Goal: Task Accomplishment & Management: Manage account settings

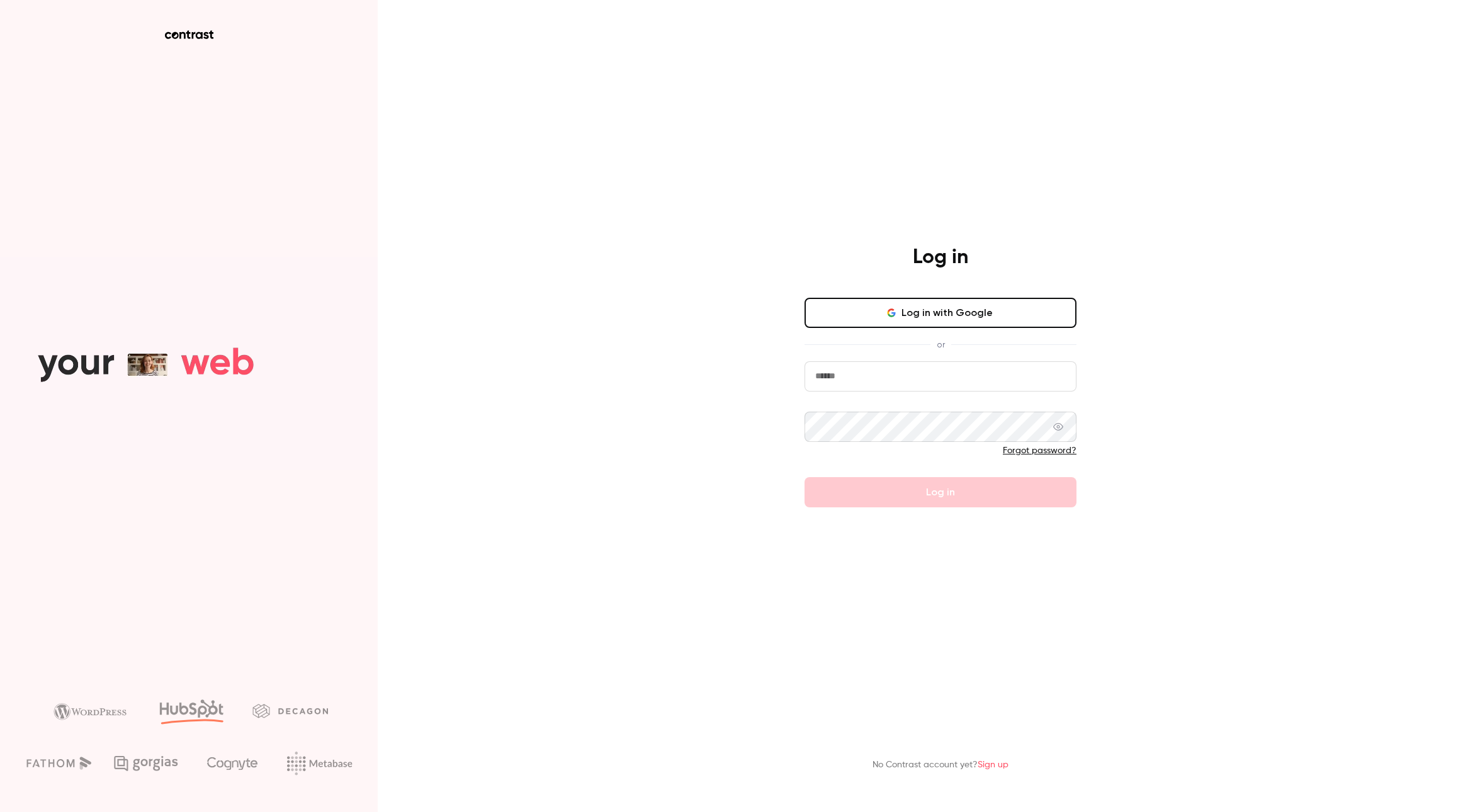
click at [1006, 305] on button "Log in with Google" at bounding box center [940, 312] width 272 height 30
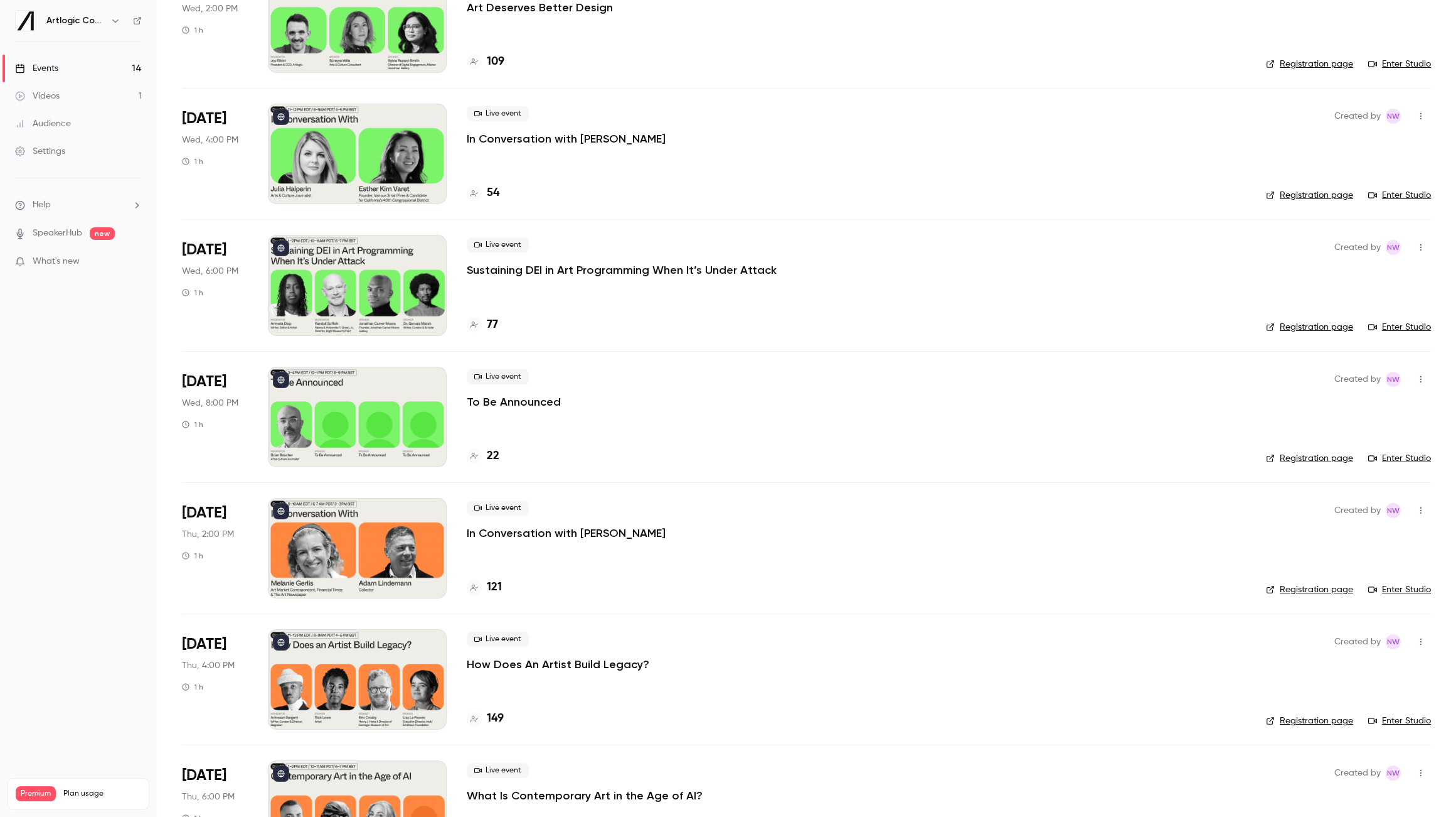
scroll to position [1122, 0]
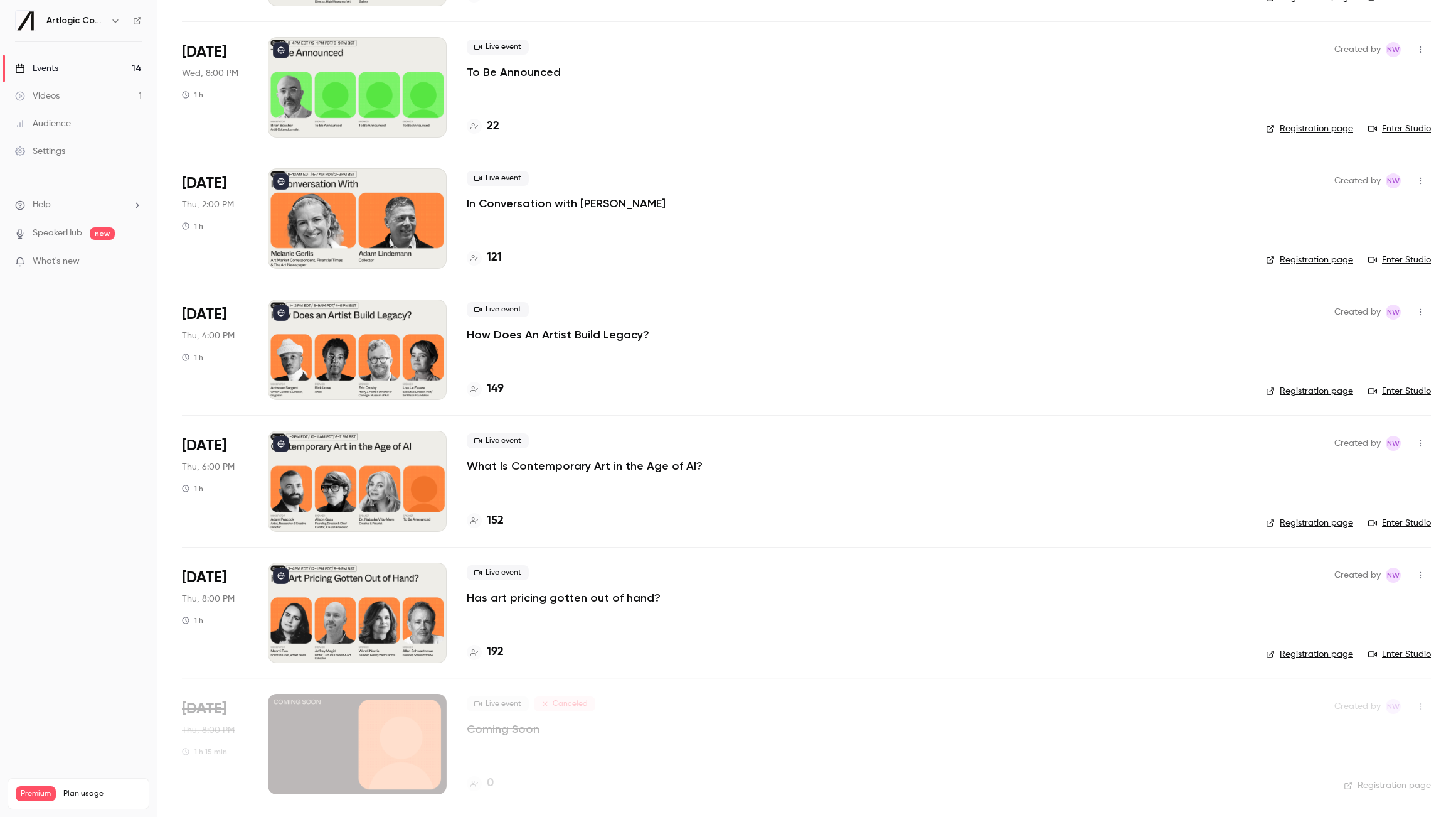
click at [590, 462] on p "What Is Contemporary Art in the Age of AI?" at bounding box center [584, 465] width 236 height 15
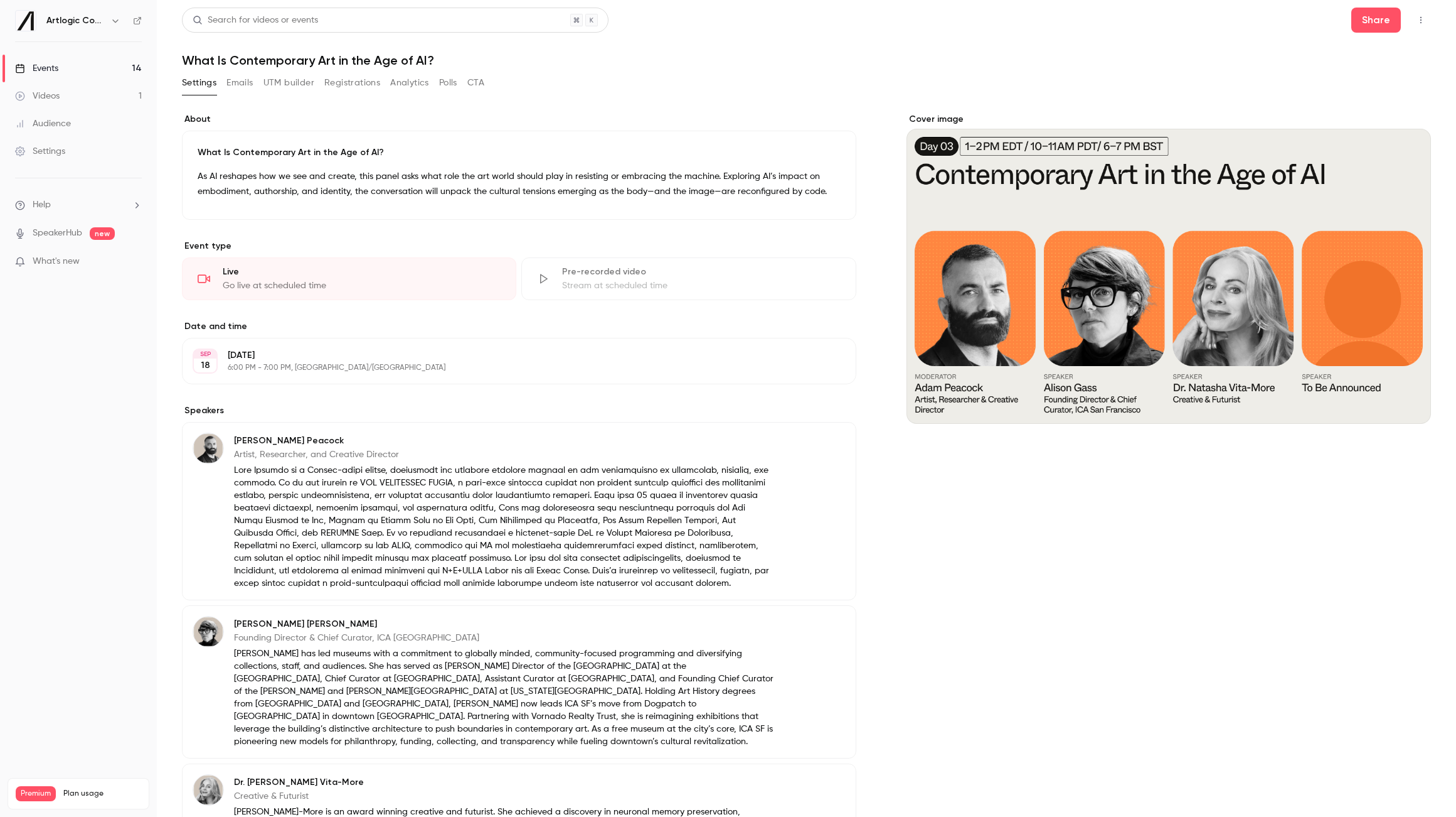
click at [239, 89] on button "Emails" at bounding box center [239, 83] width 26 height 20
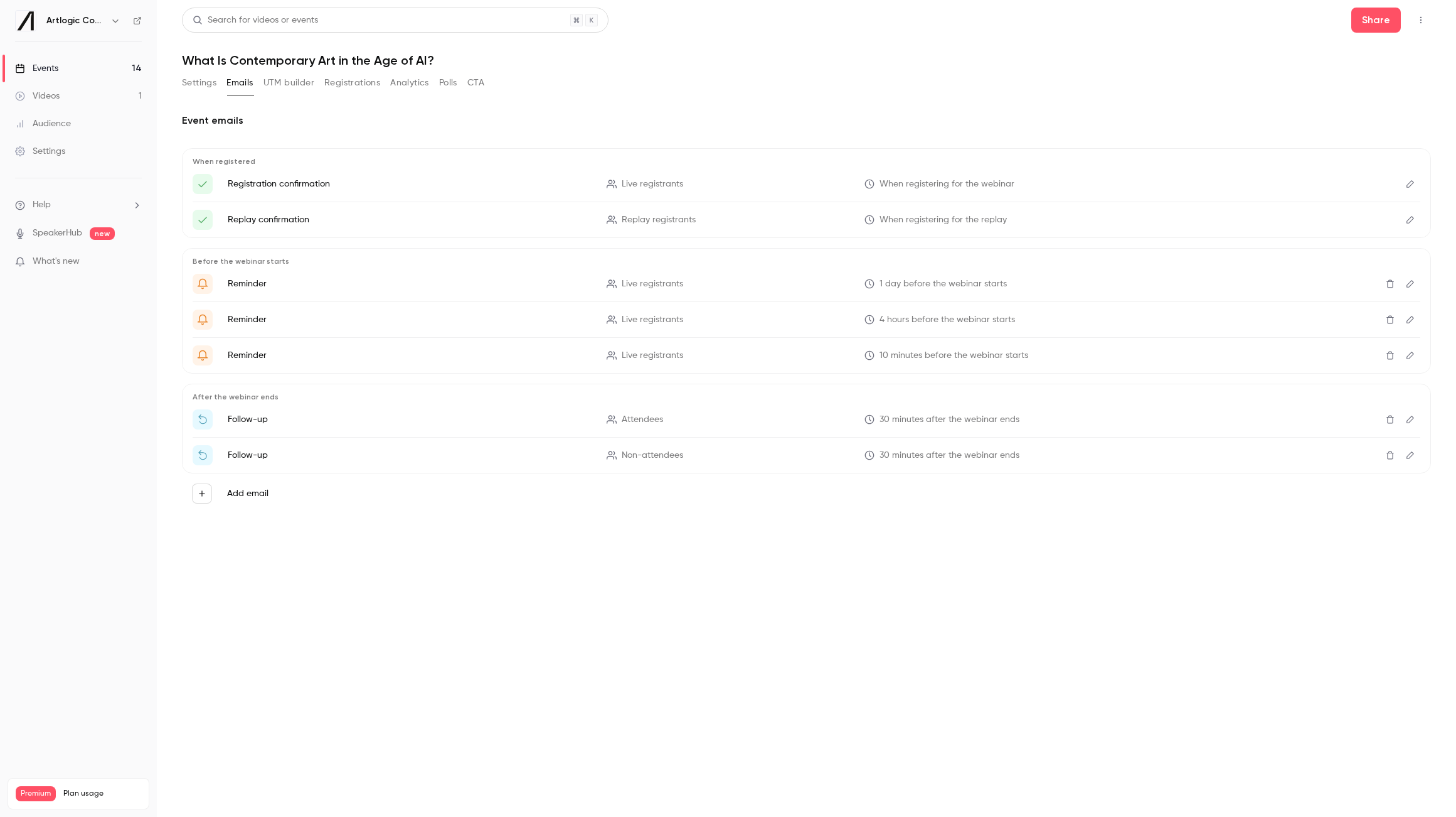
click at [284, 87] on button "UTM builder" at bounding box center [289, 83] width 51 height 20
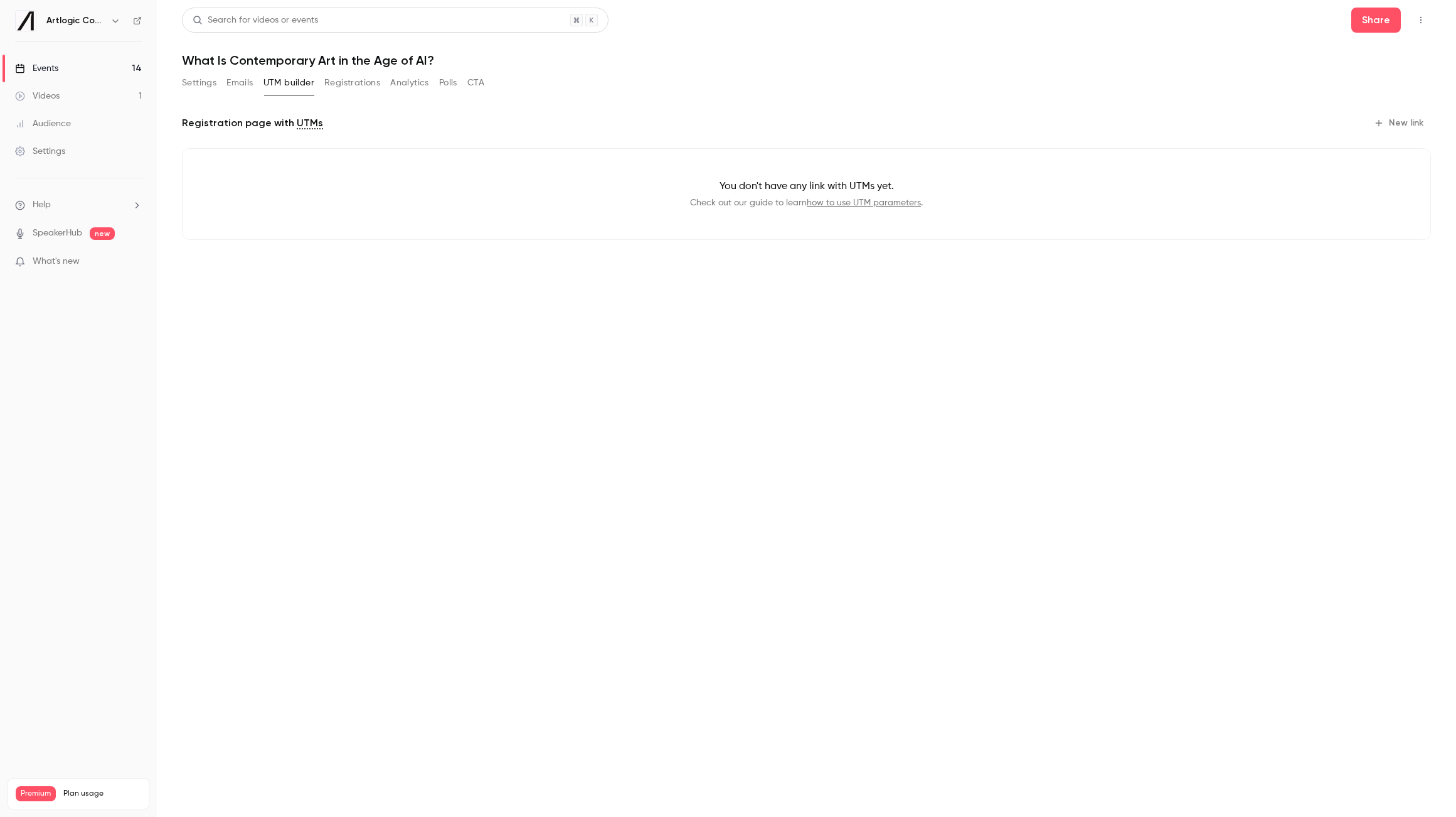
click at [1434, 119] on main "Search for videos or events Share What Is Contemporary Art in the Age of AI? Se…" at bounding box center [807, 408] width 1300 height 817
click at [1424, 117] on button "New link" at bounding box center [1400, 123] width 62 height 20
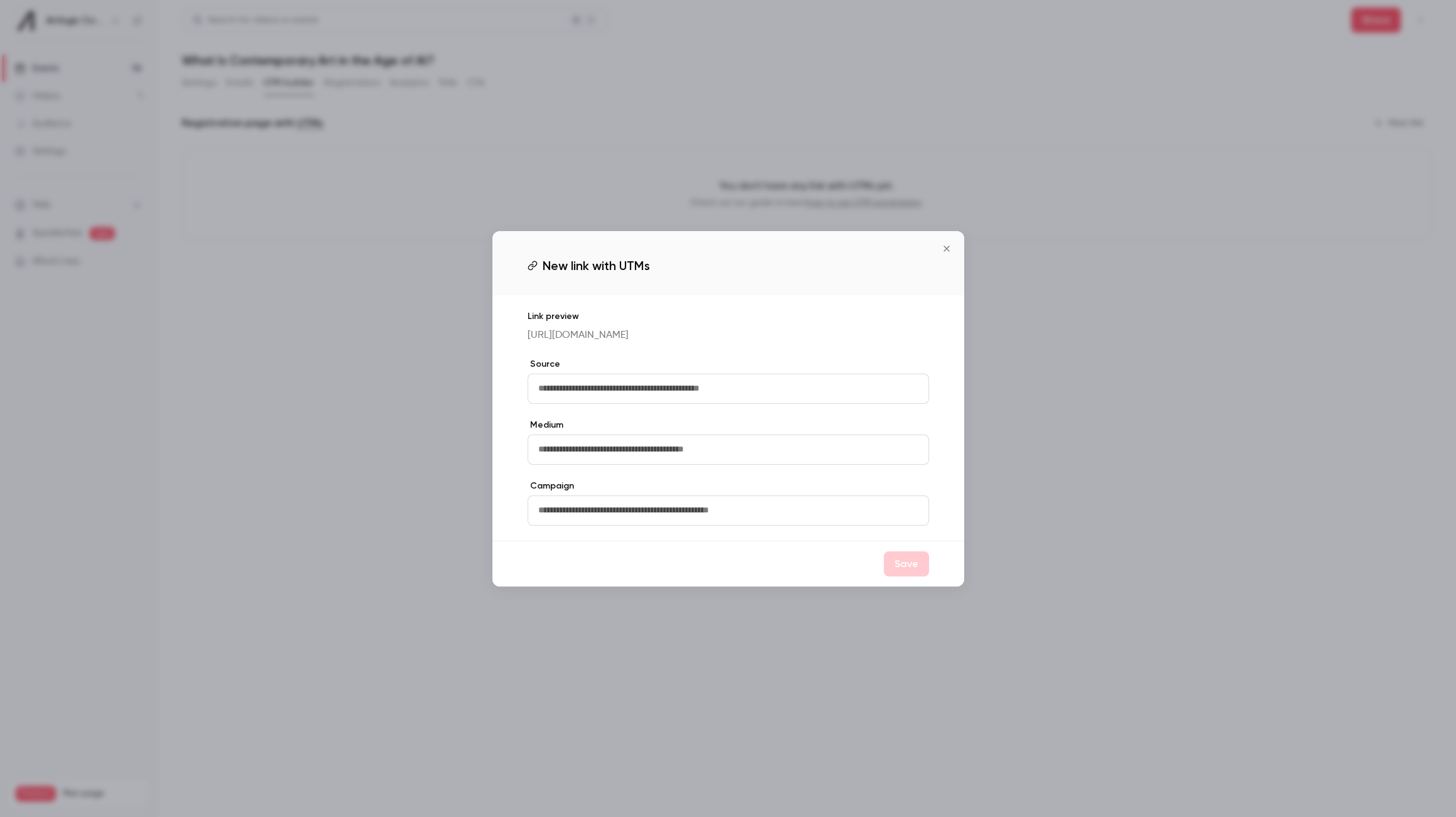
click at [946, 244] on icon "Close" at bounding box center [947, 249] width 15 height 10
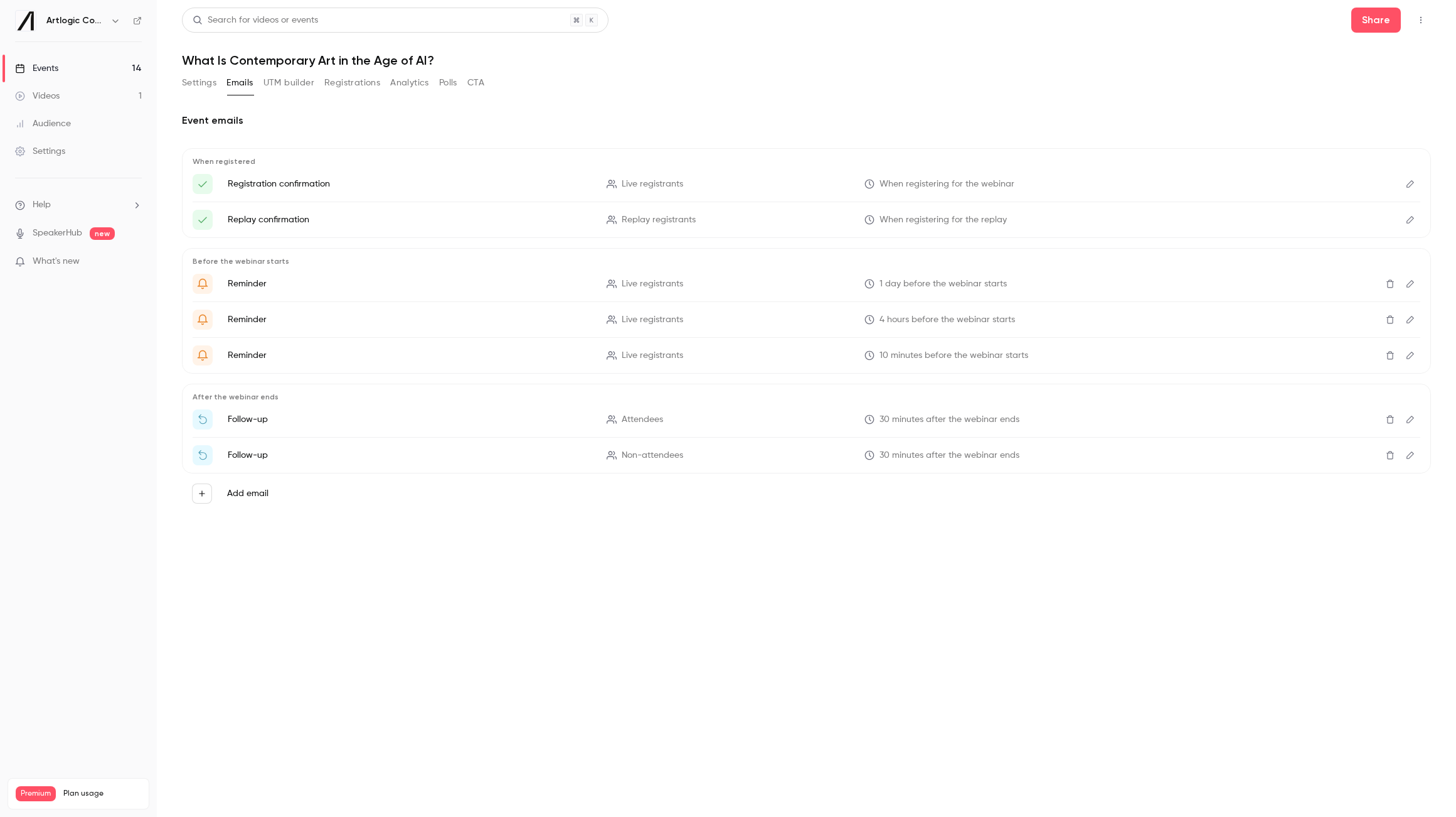
click at [98, 65] on link "Events 14" at bounding box center [79, 68] width 157 height 28
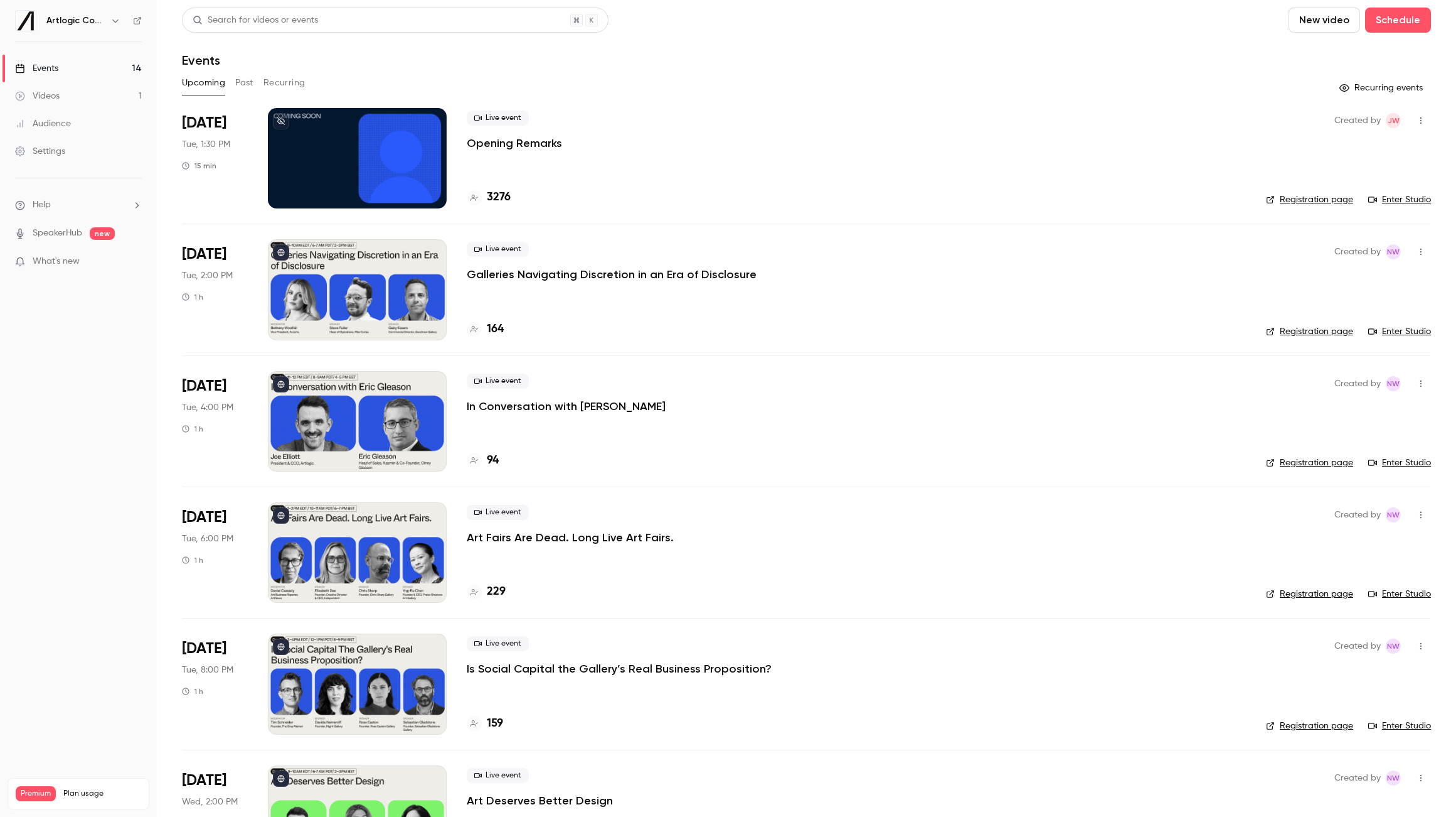
click at [578, 274] on p "Galleries Navigating Discretion in an Era of Disclosure" at bounding box center [612, 274] width 290 height 15
click at [600, 415] on div "Live event In Conversation with Eric Gleason 94" at bounding box center [856, 421] width 779 height 101
click at [602, 409] on p "In Conversation with [PERSON_NAME]" at bounding box center [566, 406] width 199 height 15
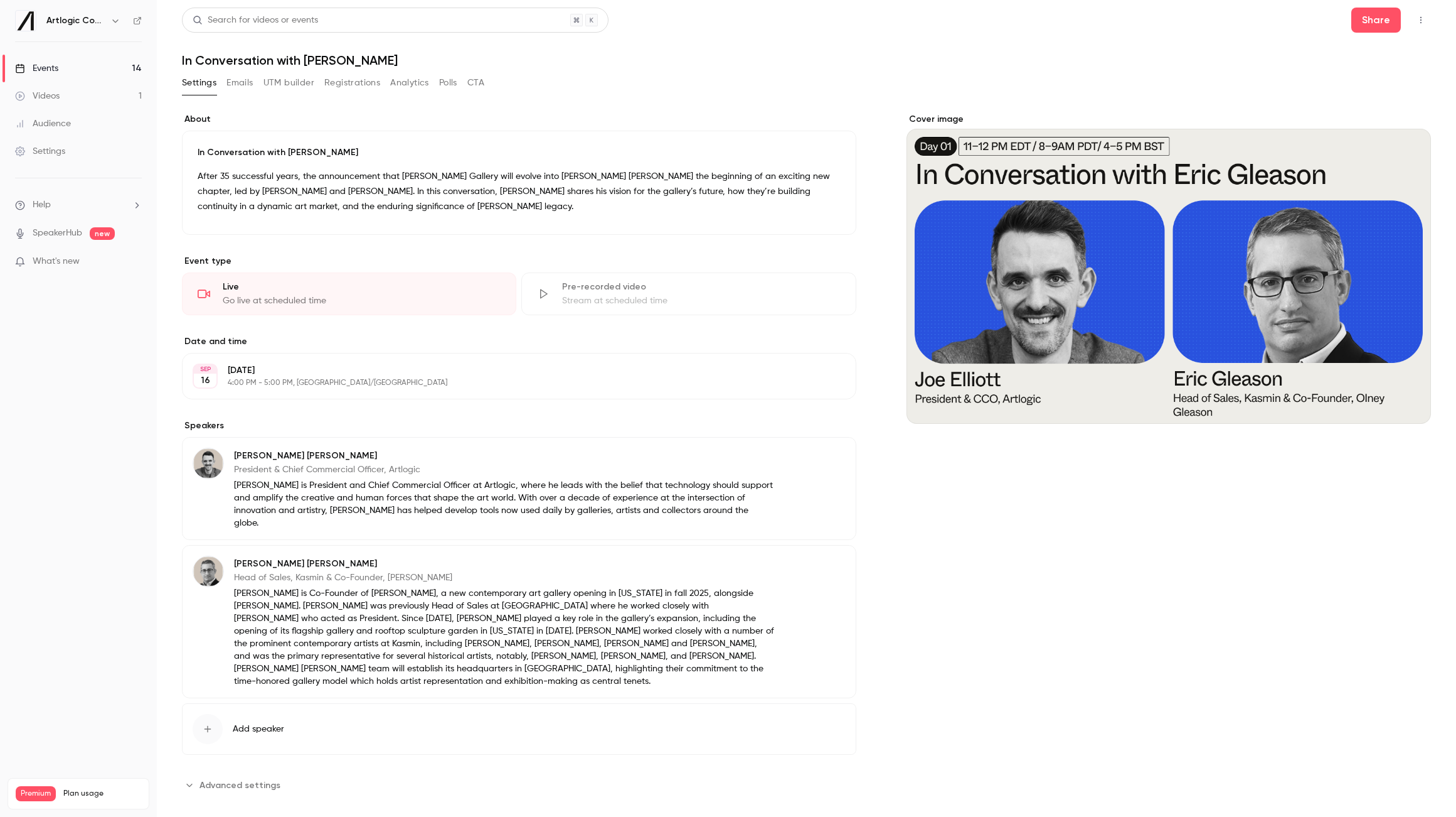
drag, startPoint x: 265, startPoint y: 754, endPoint x: 293, endPoint y: 740, distance: 31.3
click at [265, 778] on span "Advanced settings" at bounding box center [239, 785] width 81 height 13
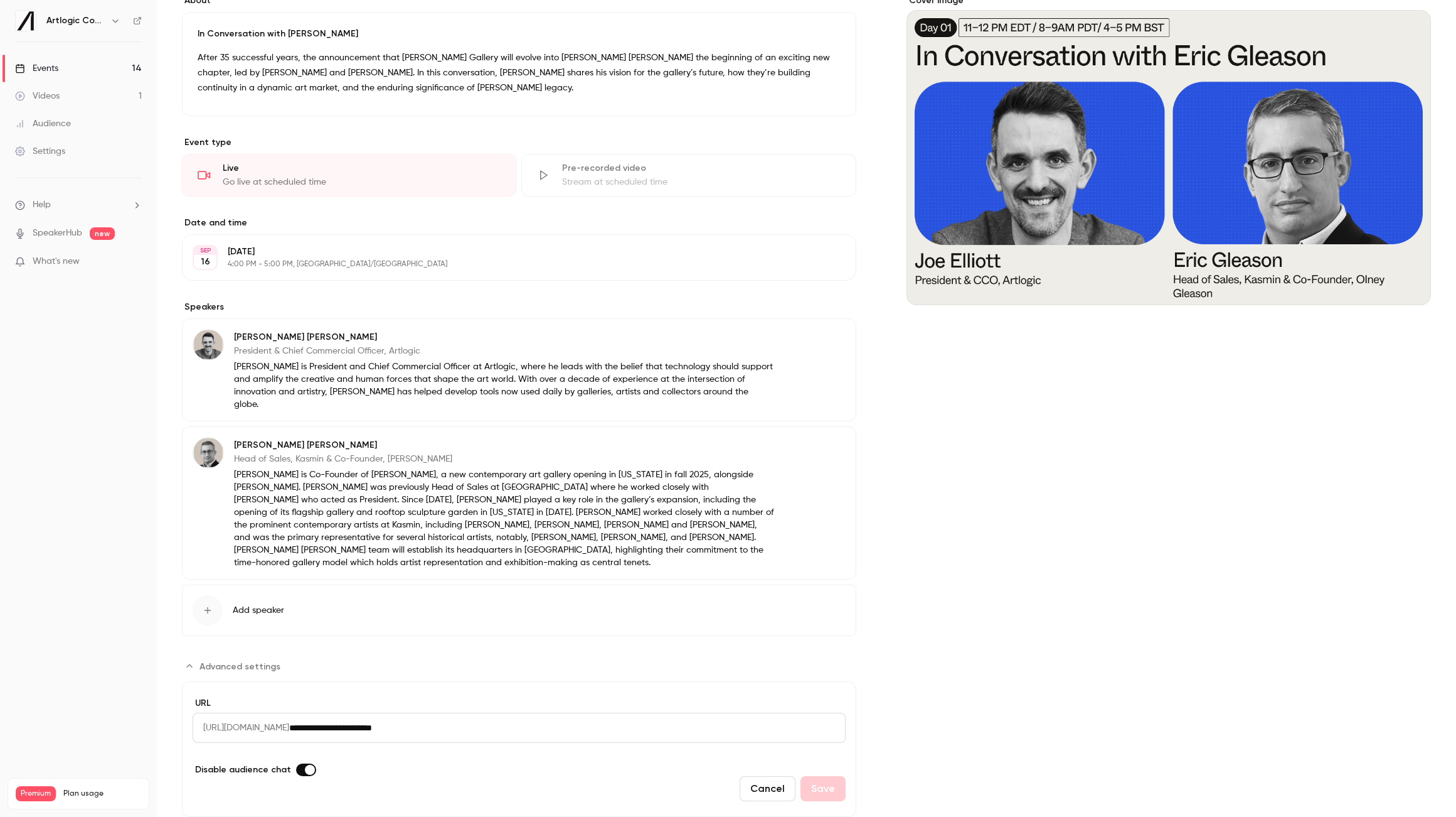
scroll to position [132, 0]
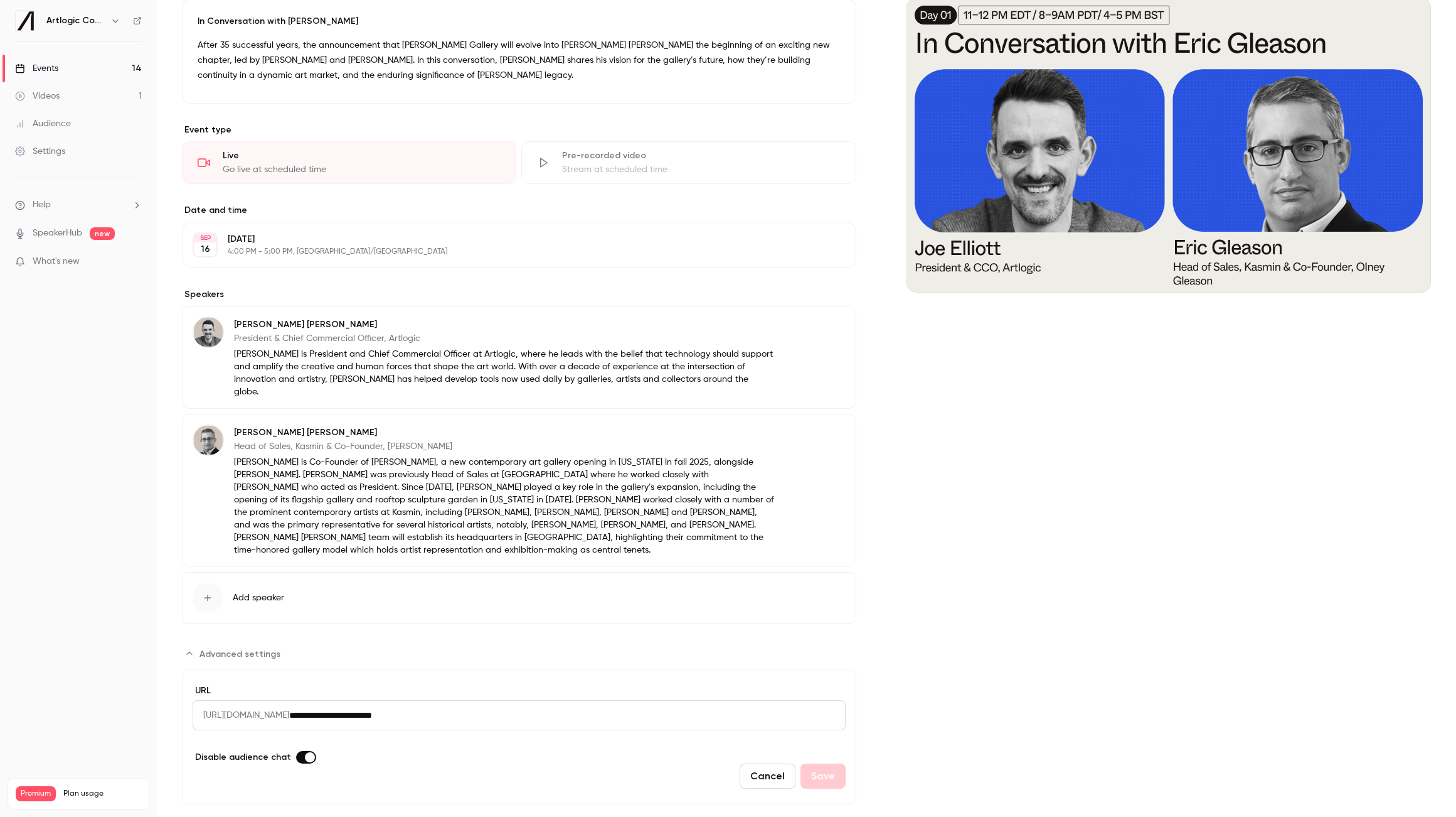
click at [504, 700] on input "**********" at bounding box center [567, 715] width 557 height 30
click at [68, 71] on link "Events 14" at bounding box center [79, 68] width 157 height 28
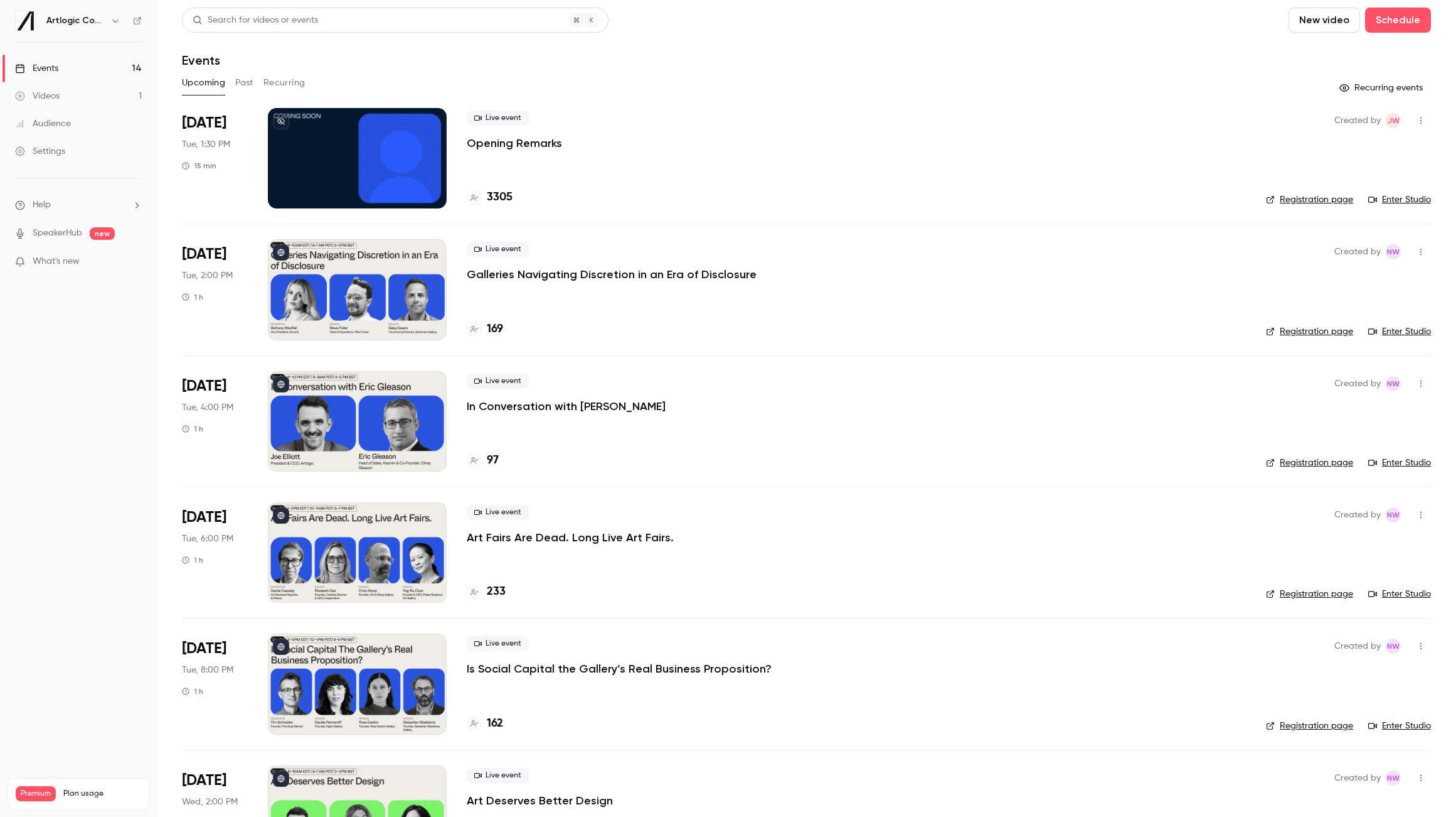
click at [594, 149] on div "Live event Opening Remarks" at bounding box center [856, 131] width 779 height 40
drag, startPoint x: 576, startPoint y: 146, endPoint x: 467, endPoint y: 141, distance: 109.1
click at [467, 141] on div "Live event Opening Remarks" at bounding box center [856, 131] width 779 height 40
copy p "Opening Remarks"
